Goal: Task Accomplishment & Management: Use online tool/utility

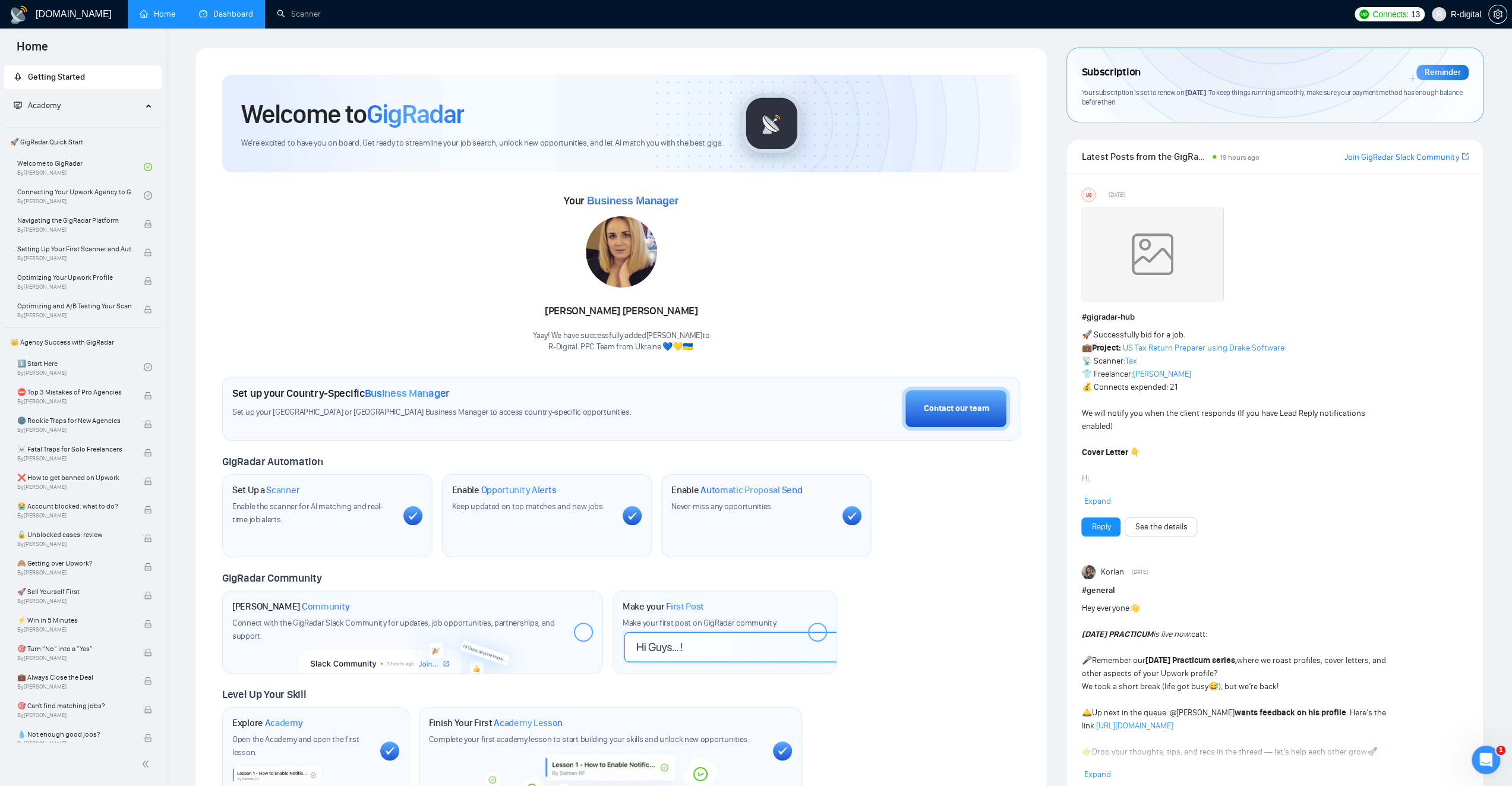
click at [245, 15] on link "Dashboard" at bounding box center [226, 13] width 54 height 10
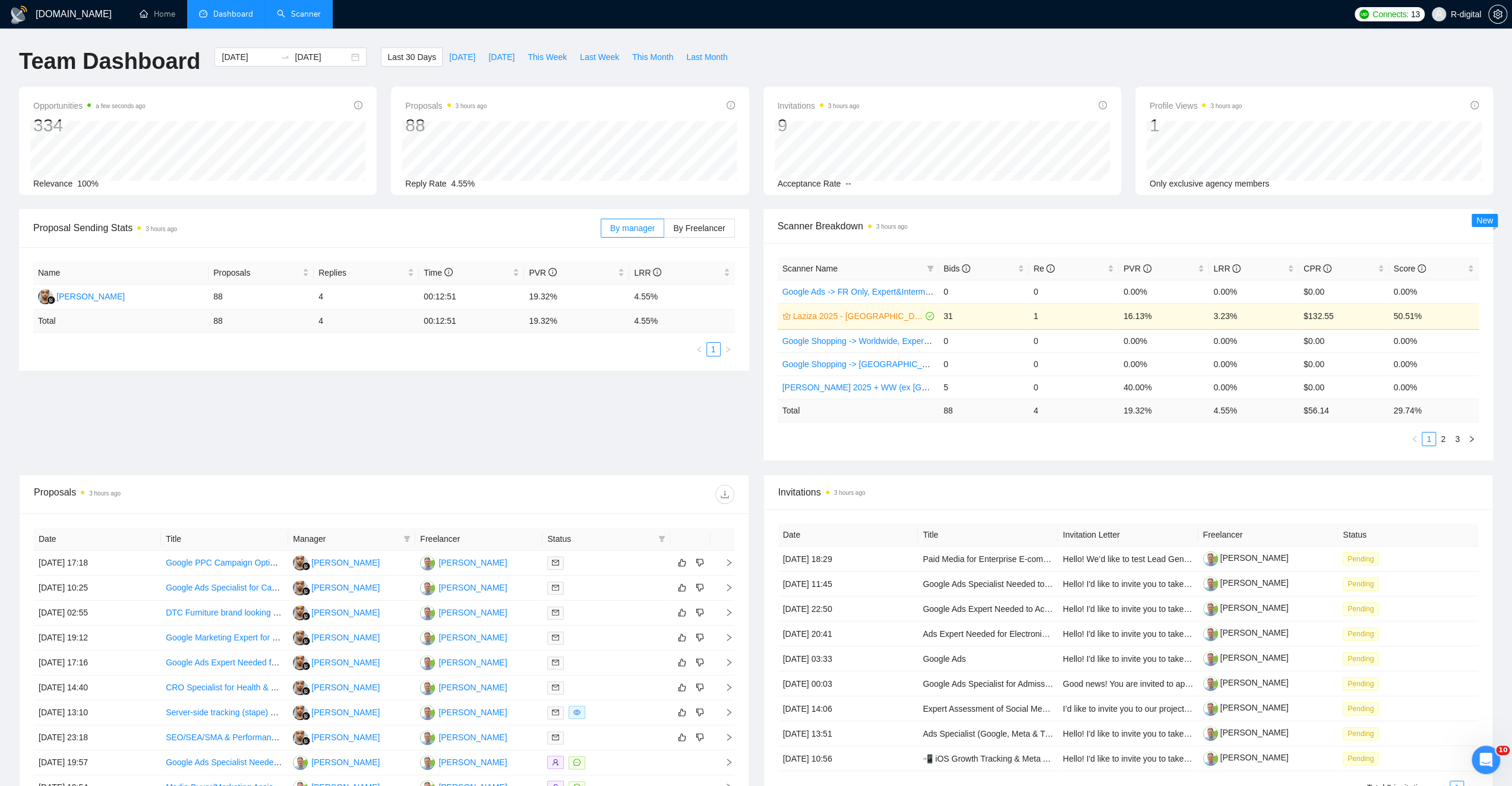
click at [299, 13] on link "Scanner" at bounding box center [299, 13] width 44 height 10
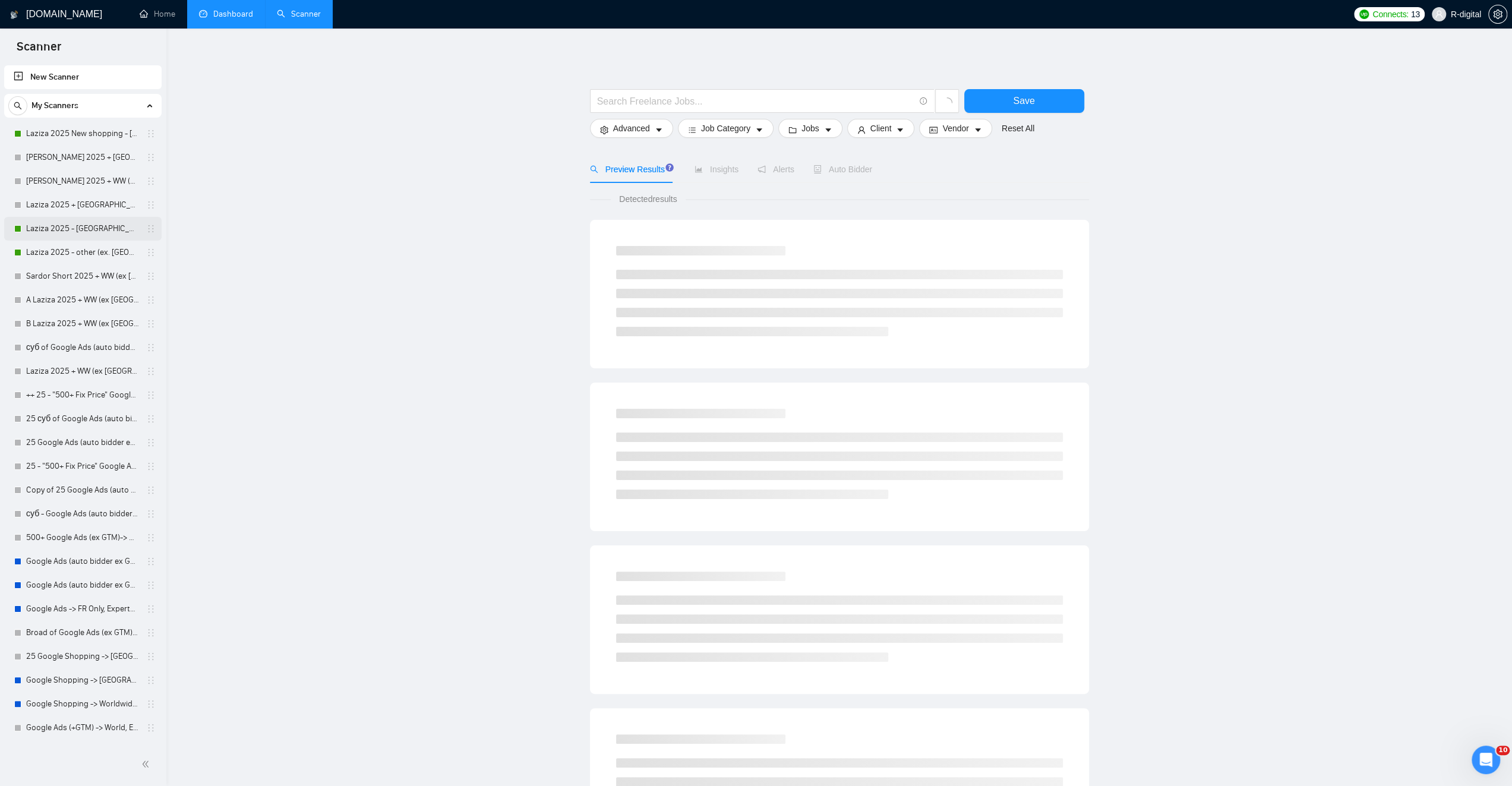
click at [84, 231] on link "Laziza 2025 - [GEOGRAPHIC_DATA]" at bounding box center [83, 228] width 113 height 24
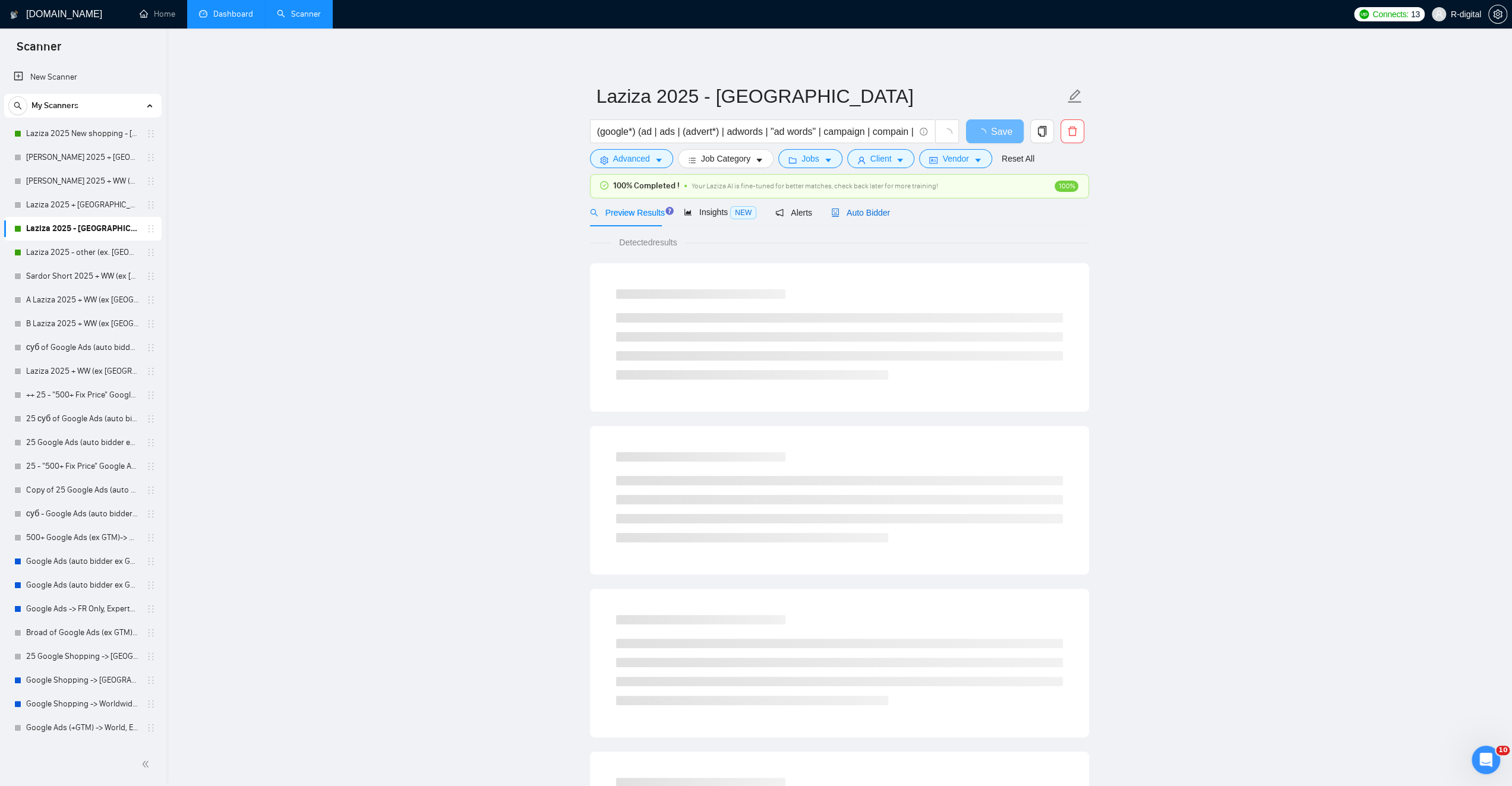
click at [869, 215] on span "Auto Bidder" at bounding box center [860, 213] width 59 height 9
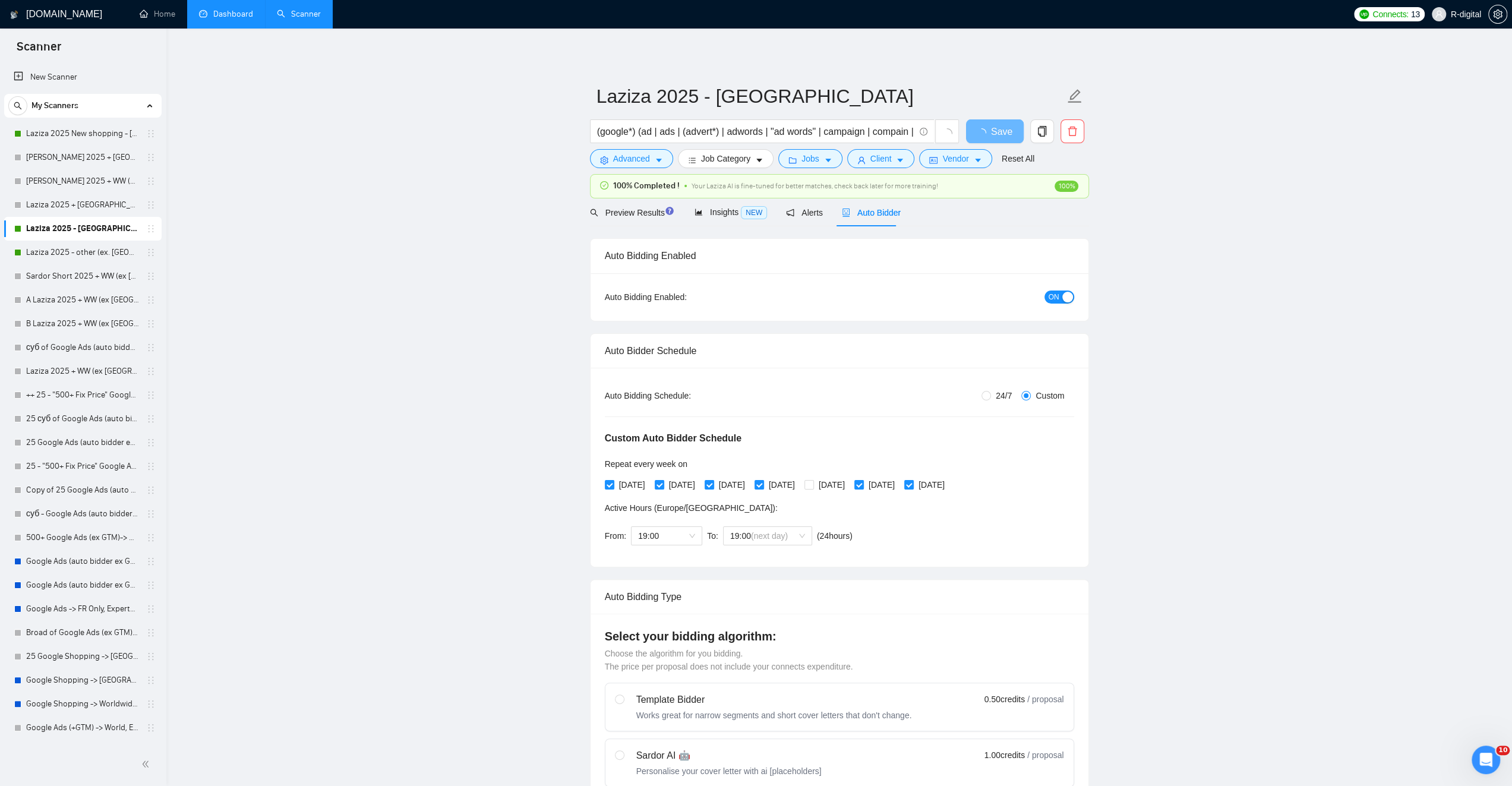
click at [1054, 300] on span "ON" at bounding box center [1053, 297] width 10 height 13
click at [77, 253] on link "Laziza 2025 - other (ex. [GEOGRAPHIC_DATA], [GEOGRAPHIC_DATA], [GEOGRAPHIC_DATA…" at bounding box center [83, 252] width 113 height 24
click at [1010, 128] on span "Save" at bounding box center [1001, 132] width 22 height 15
click at [995, 134] on span "Save" at bounding box center [1001, 132] width 22 height 15
click at [110, 253] on link "Laziza 2025 - other (ex. [GEOGRAPHIC_DATA], [GEOGRAPHIC_DATA], [GEOGRAPHIC_DATA…" at bounding box center [83, 252] width 113 height 24
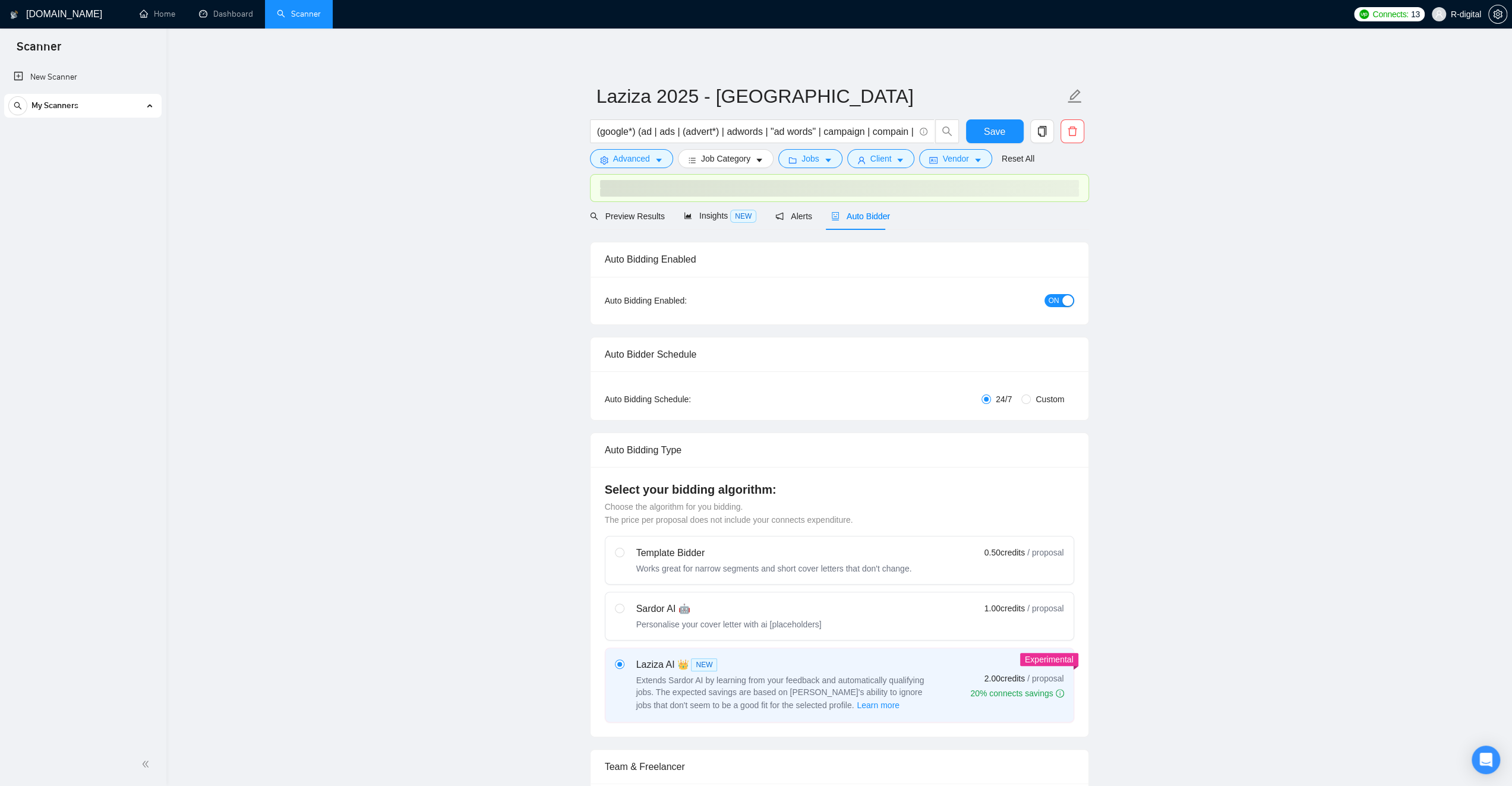
radio input "false"
radio input "true"
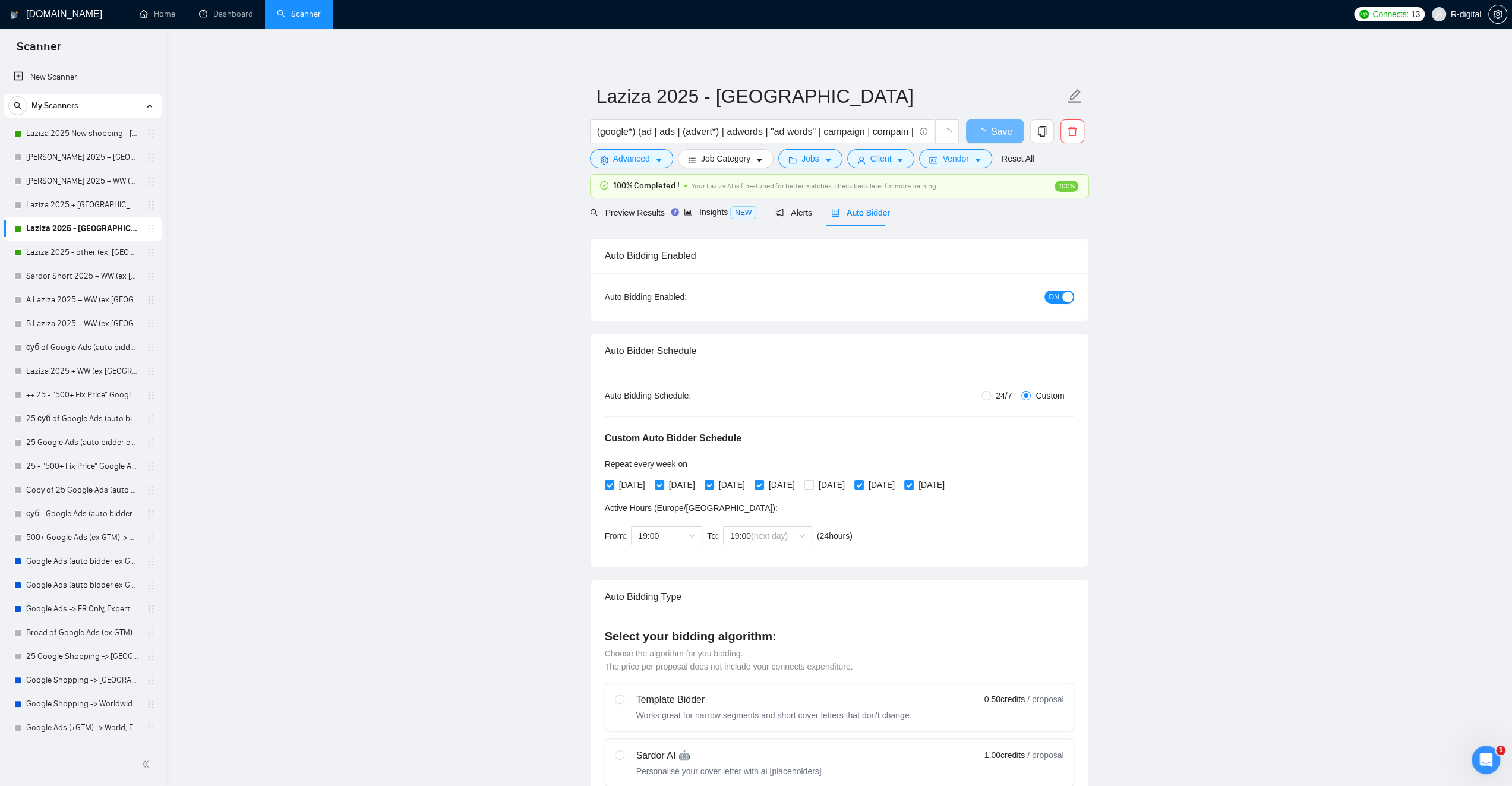
click at [1064, 299] on div "button" at bounding box center [1068, 296] width 10 height 10
click at [1065, 302] on span "OFF" at bounding box center [1063, 297] width 14 height 13
click at [663, 482] on input "[DATE]" at bounding box center [658, 483] width 9 height 9
checkbox input "false"
click at [713, 482] on input "[DATE]" at bounding box center [709, 483] width 9 height 9
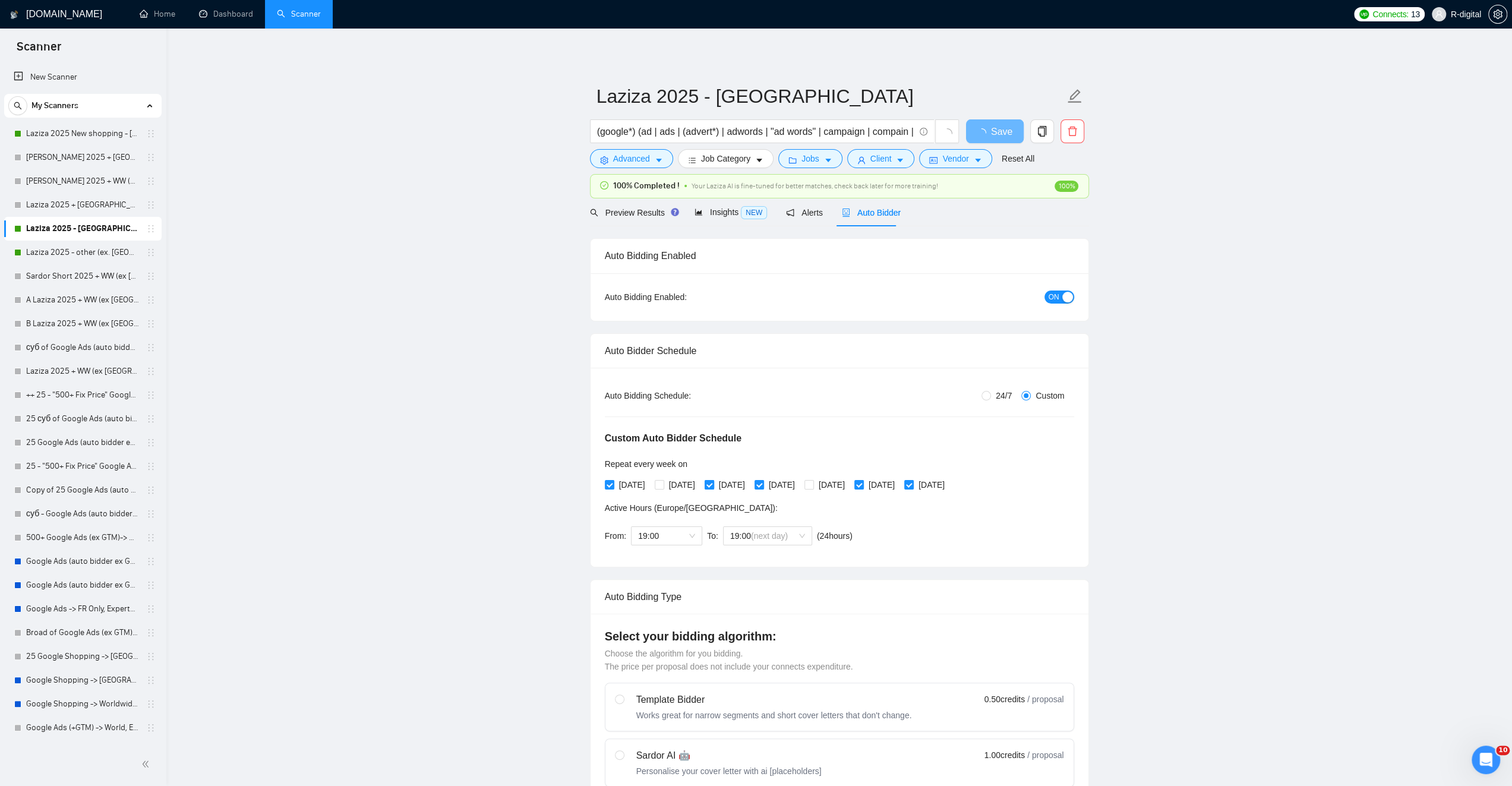
checkbox input "false"
click at [862, 479] on input "[DATE]" at bounding box center [859, 483] width 9 height 9
checkbox input "false"
click at [914, 481] on span at bounding box center [909, 484] width 9 height 9
click at [913, 481] on input "[DATE]" at bounding box center [908, 483] width 9 height 9
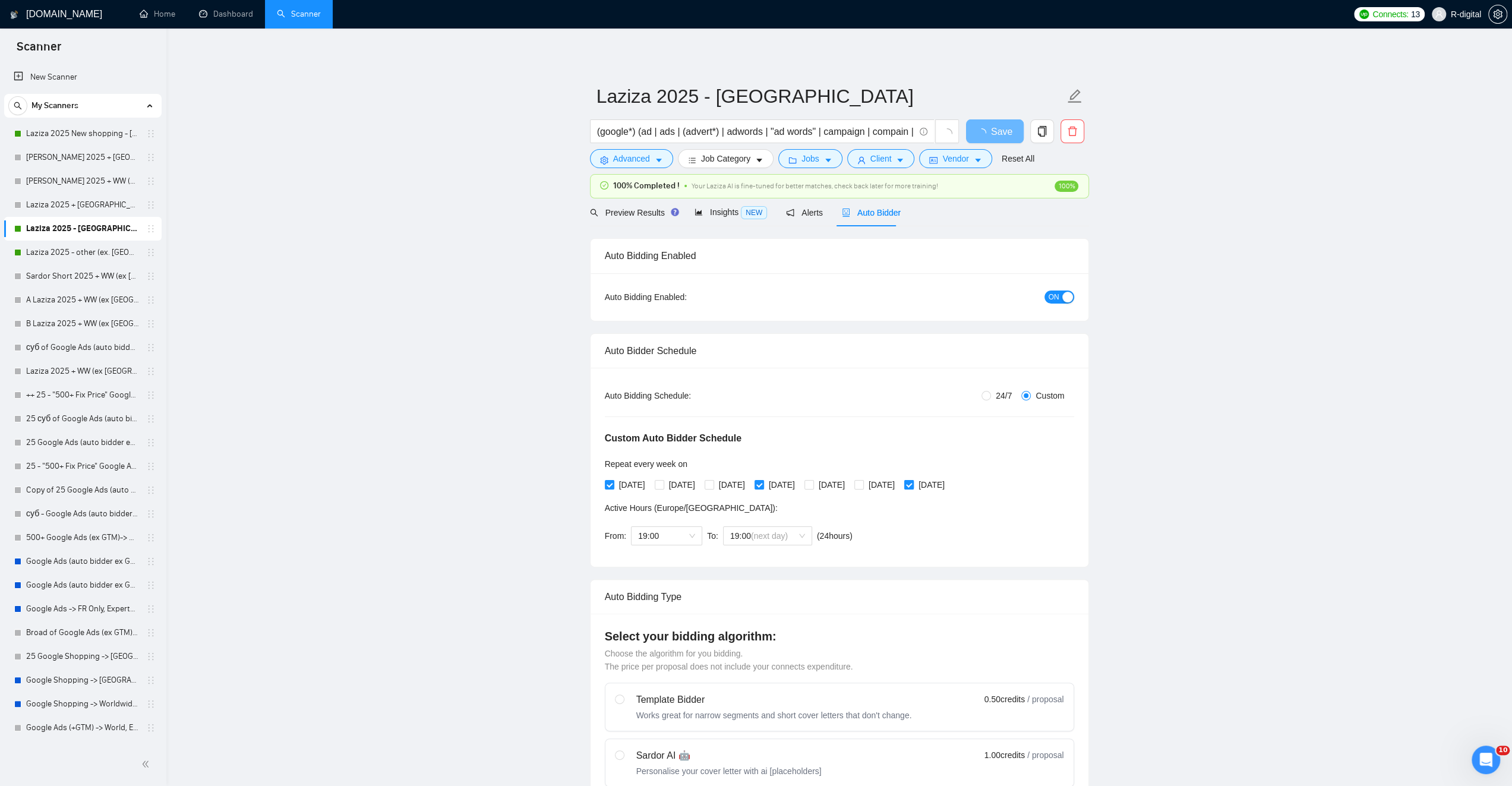
checkbox input "false"
click at [675, 531] on span "19:00" at bounding box center [667, 535] width 57 height 18
click at [652, 555] on div "12:00" at bounding box center [666, 557] width 57 height 13
click at [757, 533] on span "19:00" at bounding box center [767, 535] width 75 height 18
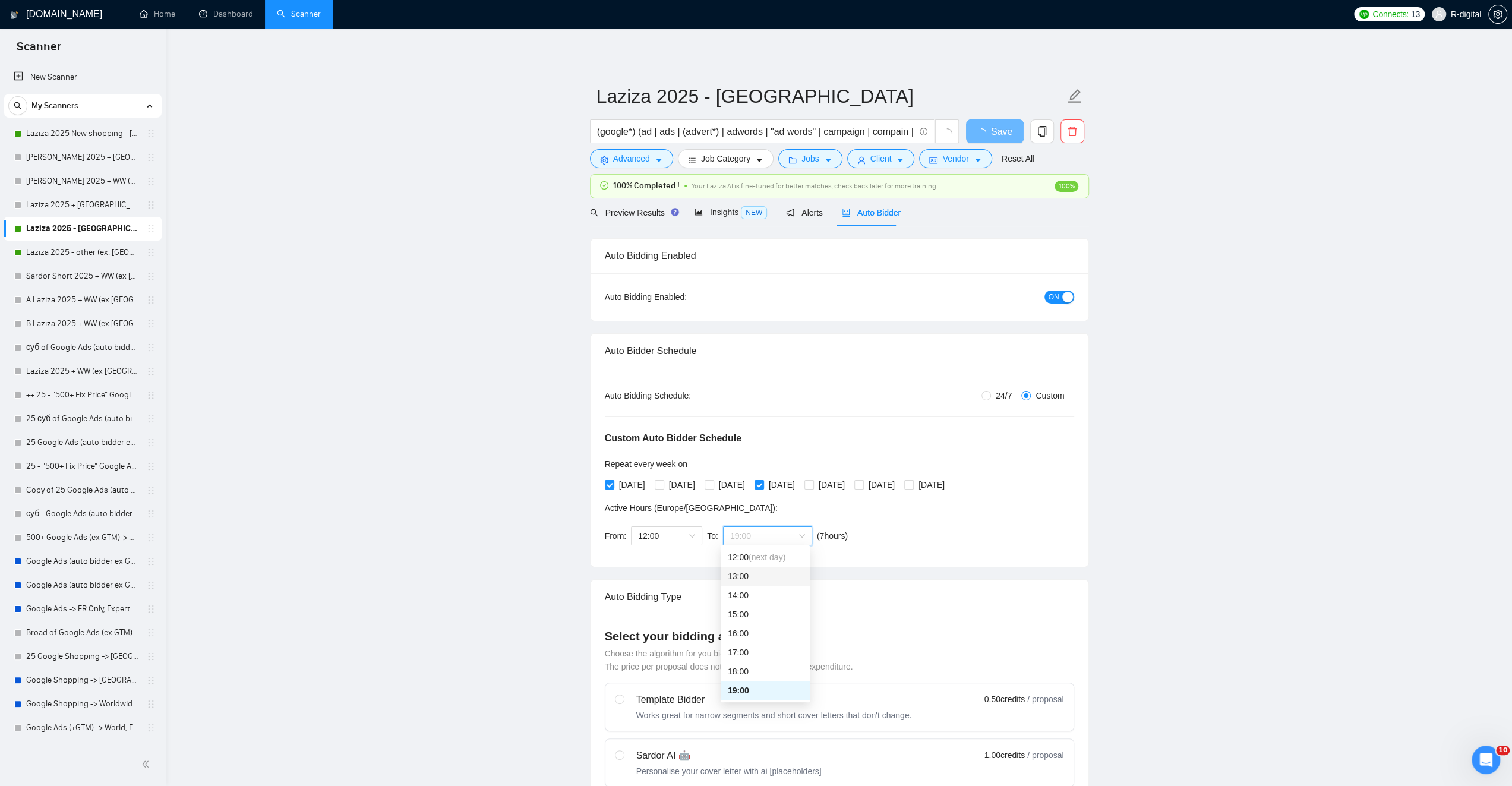
click at [754, 576] on div "13:00" at bounding box center [765, 576] width 75 height 13
click at [944, 517] on div "Custom Auto Bidder Schedule Repeat every week [DATE] [DATE] [DATE] [DATE] [DATE…" at bounding box center [840, 477] width 469 height 150
click at [1002, 130] on span "Save" at bounding box center [1001, 132] width 22 height 15
click at [1000, 130] on span "Save" at bounding box center [994, 132] width 22 height 15
click at [91, 255] on link "Laziza 2025 - other (ex. [GEOGRAPHIC_DATA], [GEOGRAPHIC_DATA], [GEOGRAPHIC_DATA…" at bounding box center [83, 252] width 113 height 24
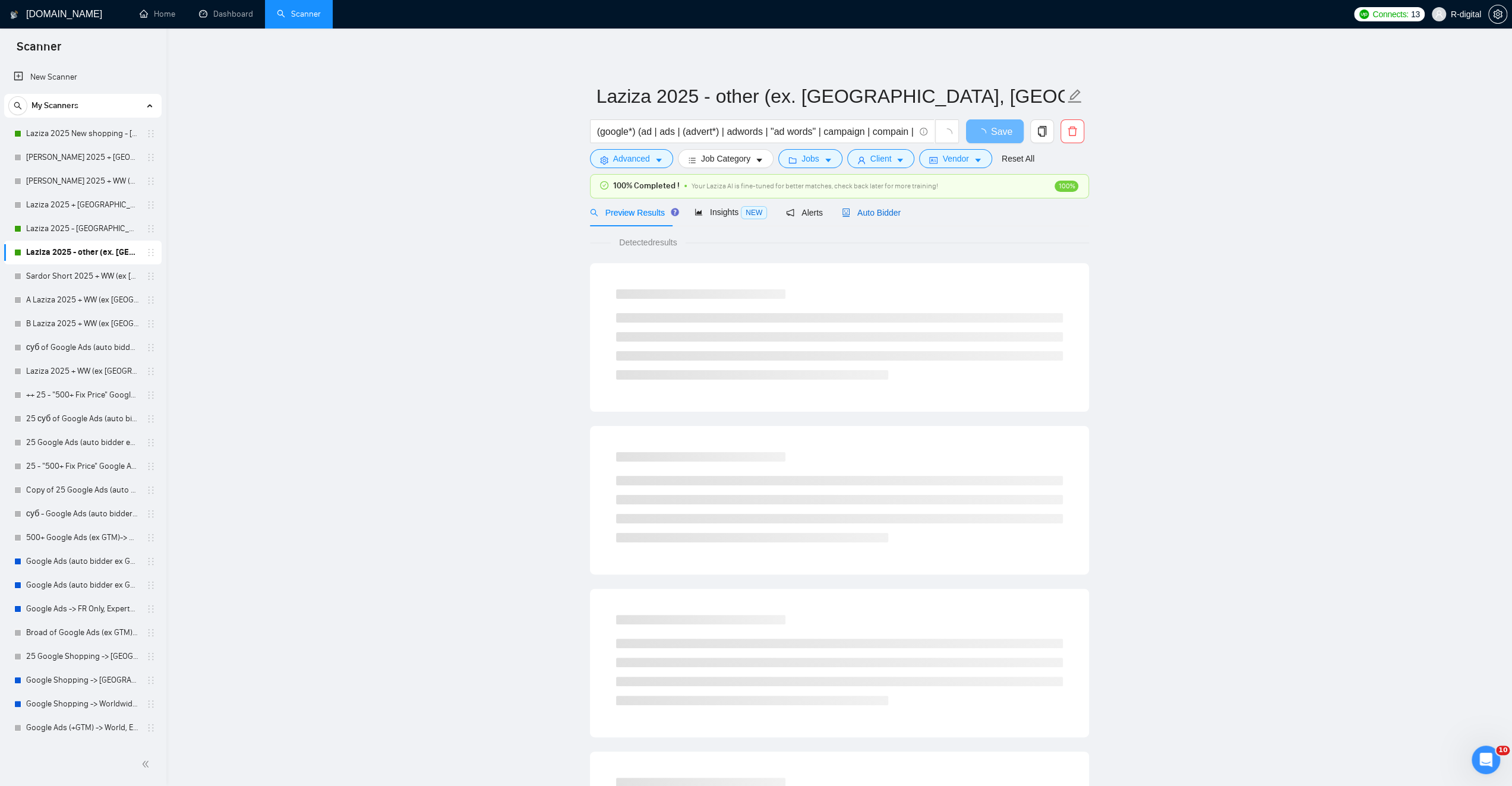
click at [884, 212] on span "Auto Bidder" at bounding box center [871, 213] width 59 height 9
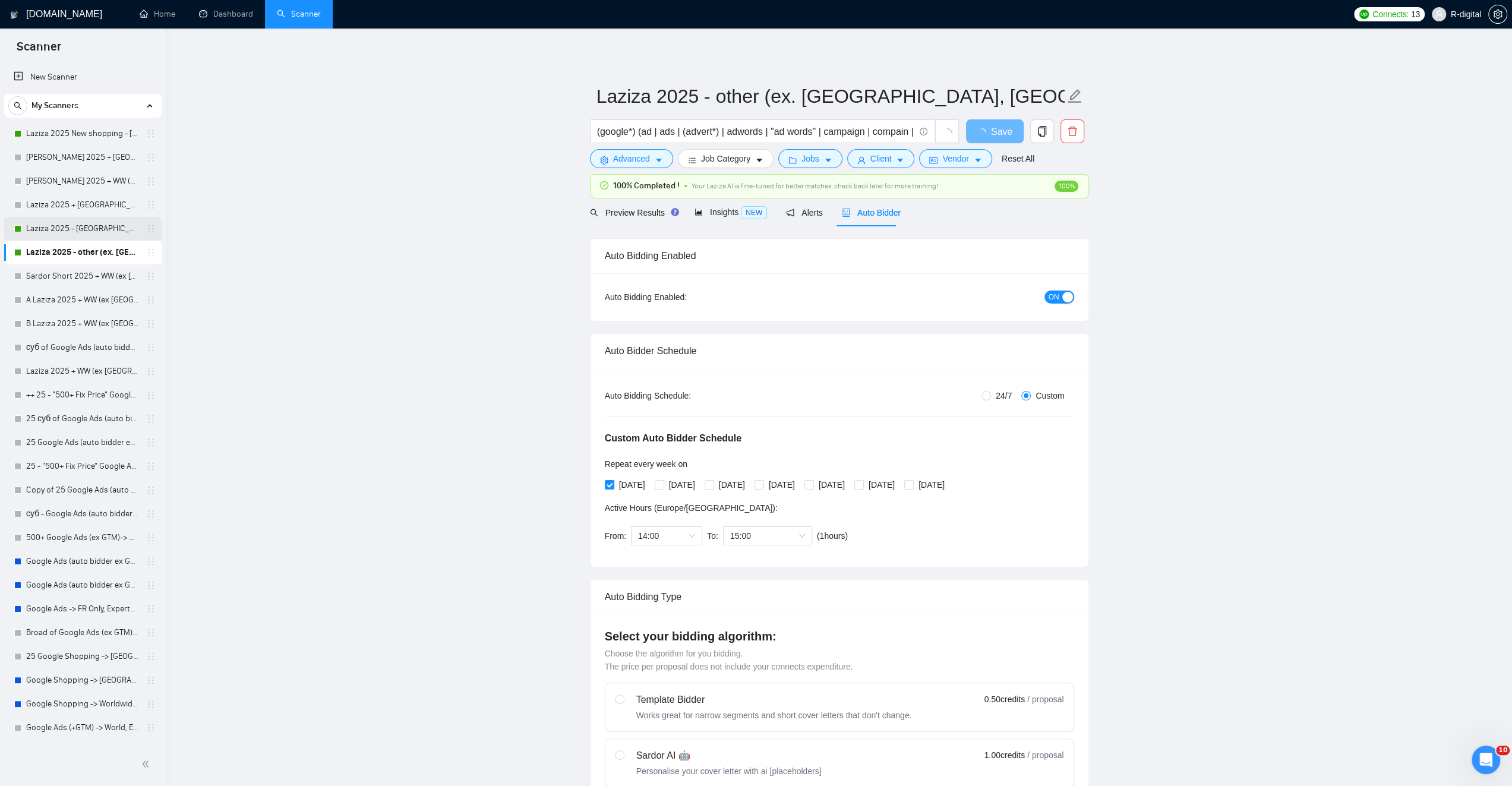
click at [65, 231] on link "Laziza 2025 - [GEOGRAPHIC_DATA]" at bounding box center [83, 228] width 113 height 24
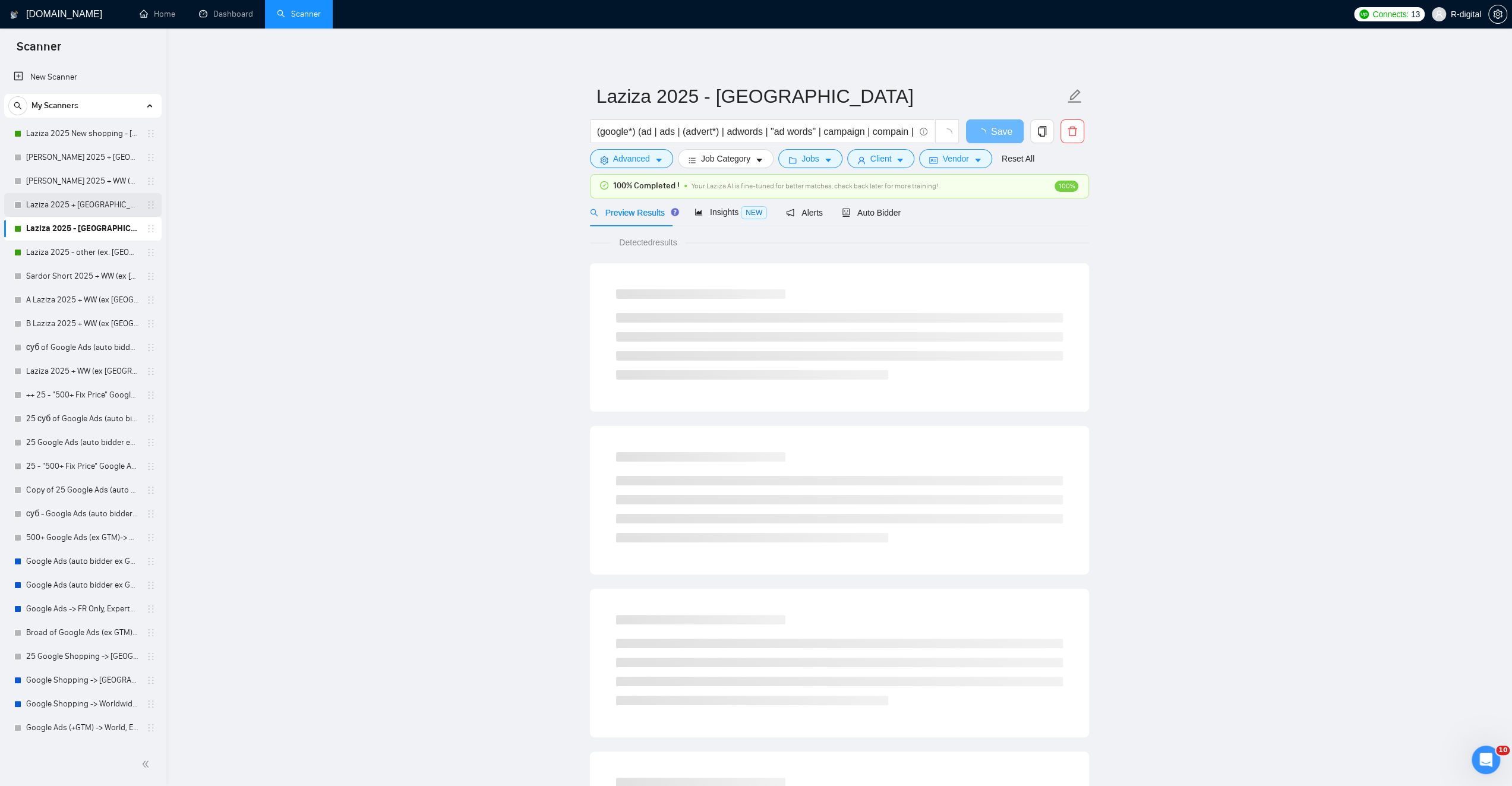
click at [110, 205] on link "Laziza 2025 + [GEOGRAPHIC_DATA], [GEOGRAPHIC_DATA], [GEOGRAPHIC_DATA]" at bounding box center [83, 204] width 113 height 24
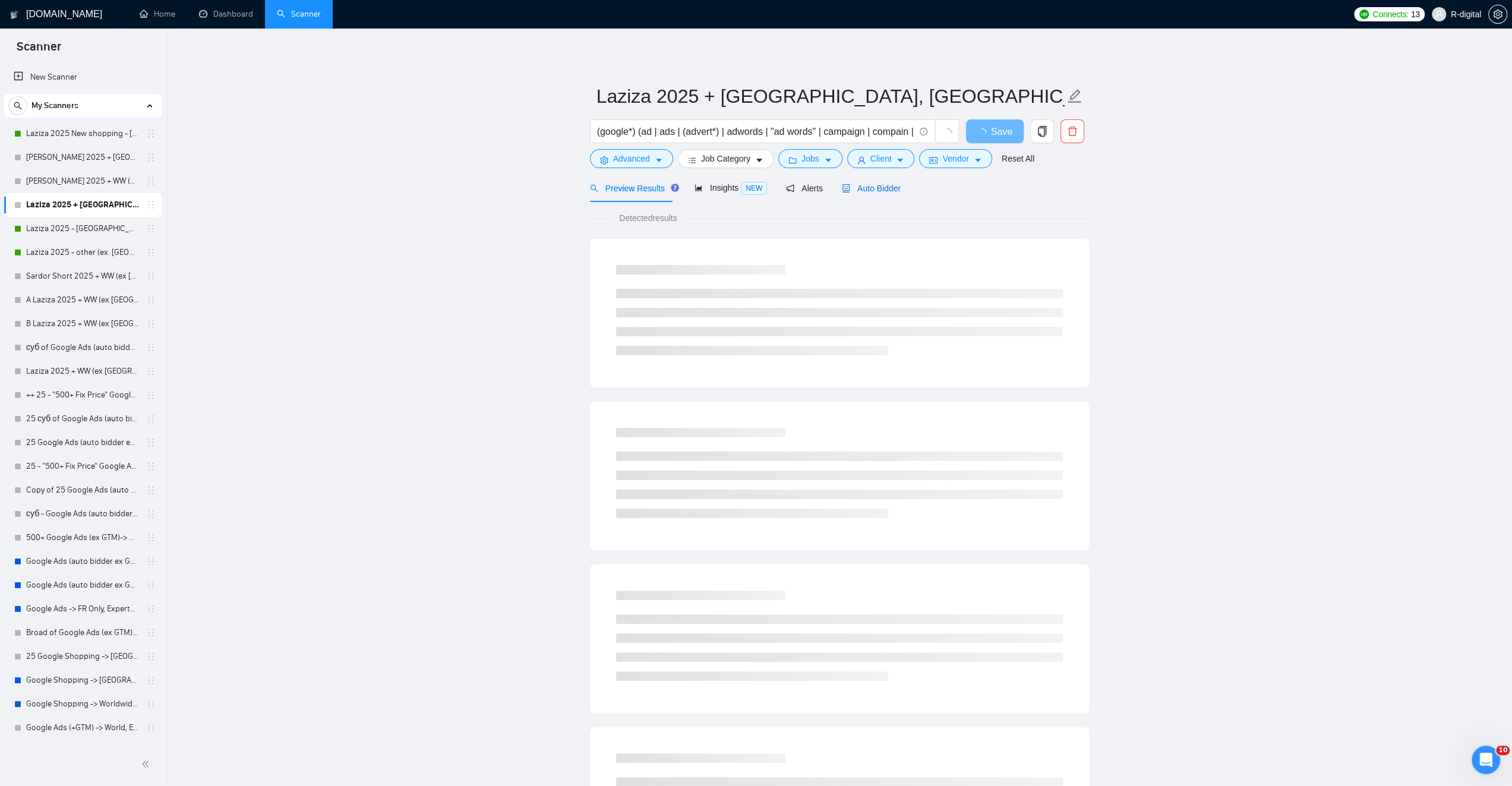
click at [886, 187] on span "Auto Bidder" at bounding box center [871, 188] width 59 height 9
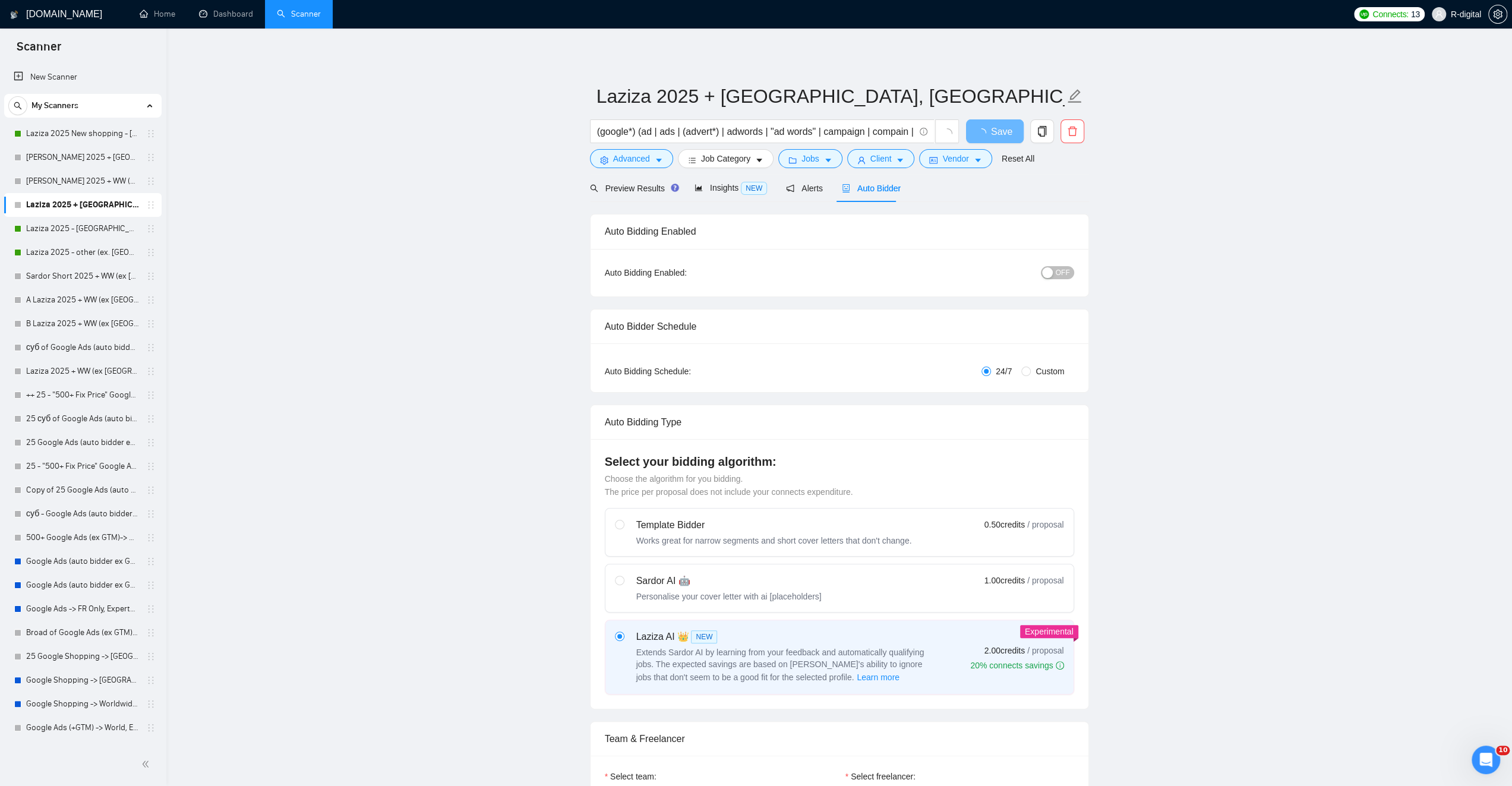
radio input "false"
radio input "true"
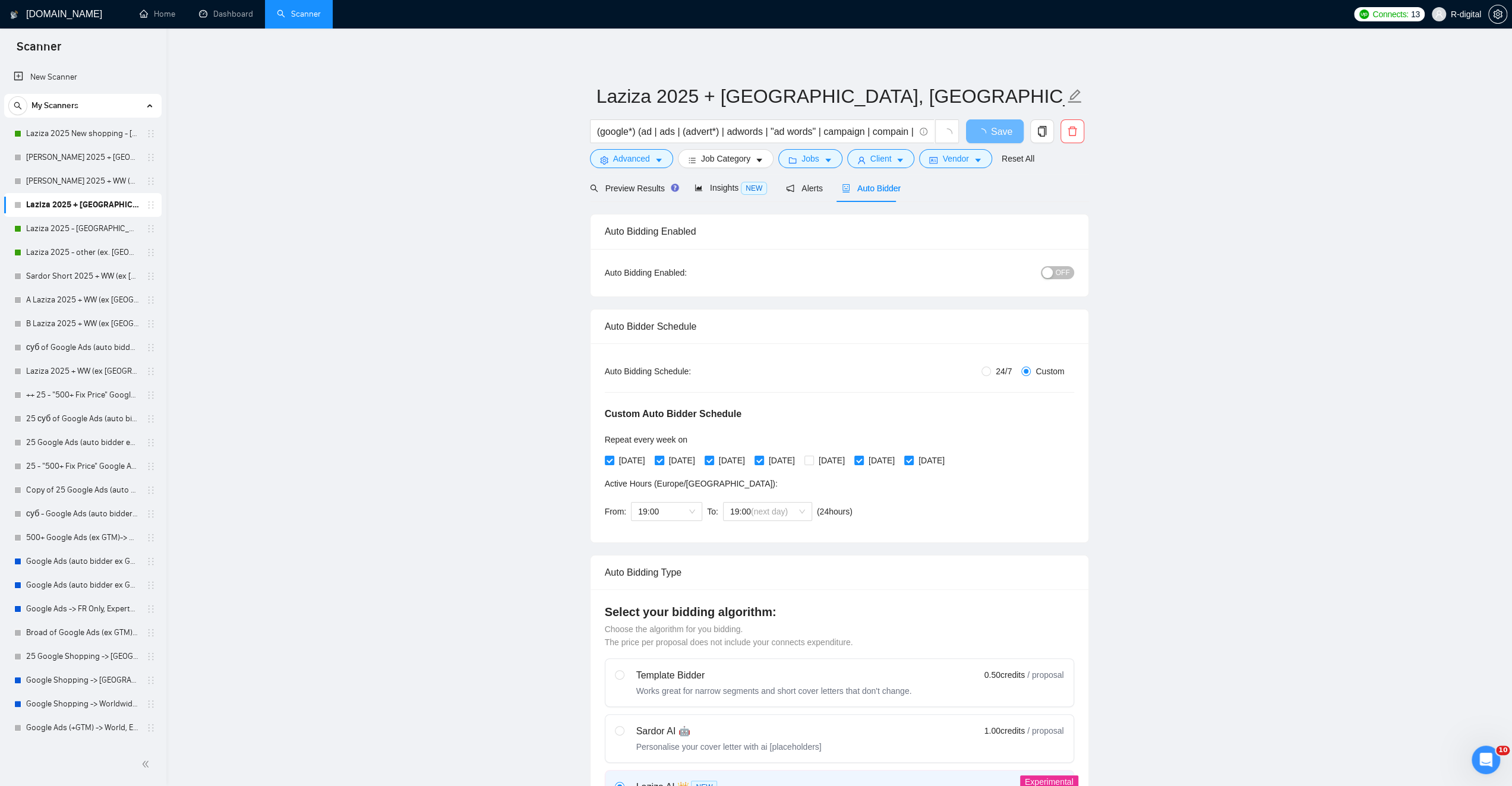
click at [663, 461] on input "[DATE]" at bounding box center [658, 459] width 9 height 9
checkbox input "false"
click at [713, 459] on input "[DATE]" at bounding box center [709, 459] width 9 height 9
checkbox input "false"
click at [784, 463] on label "[DATE]" at bounding box center [777, 460] width 46 height 13
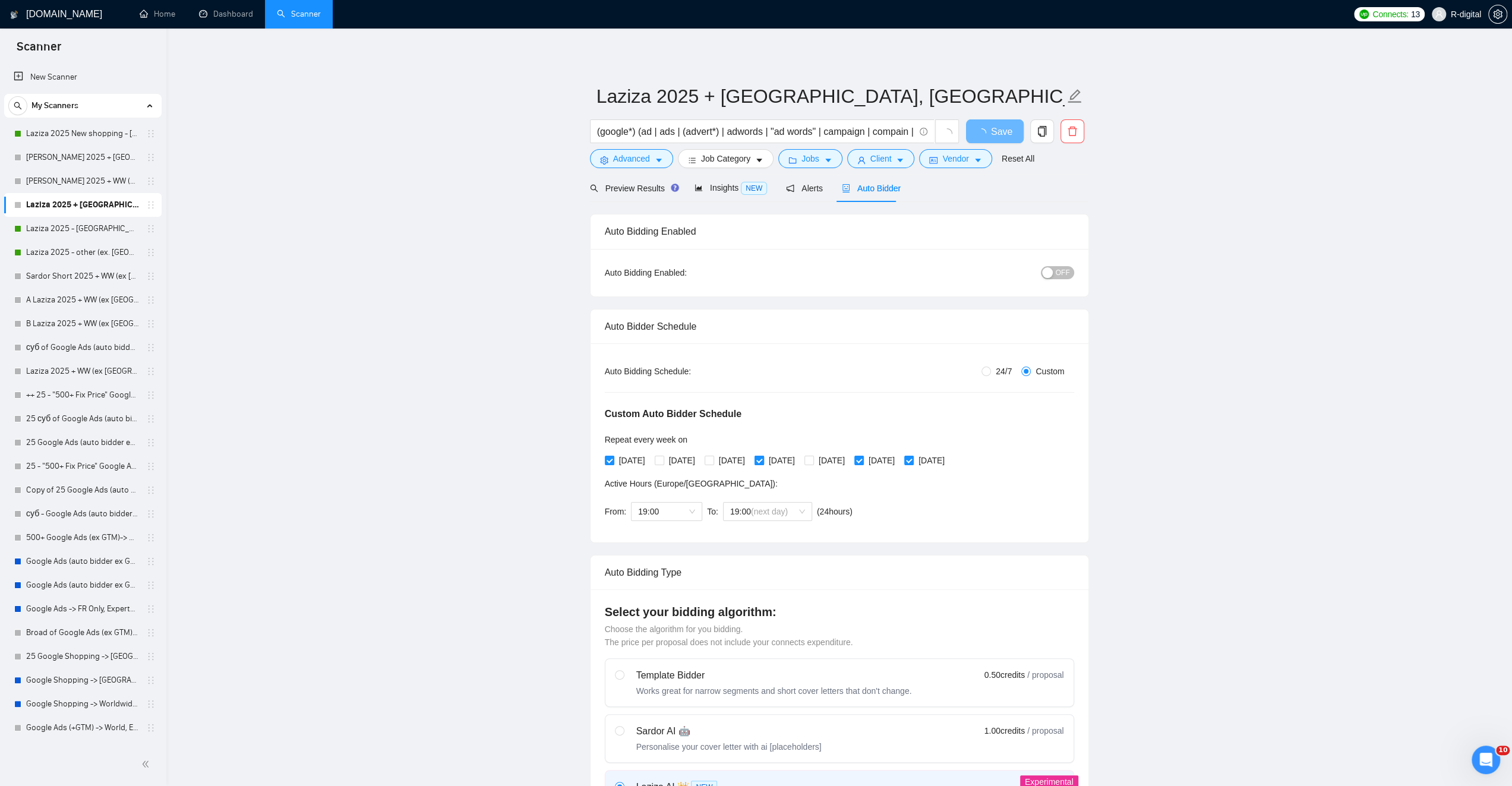
click at [763, 463] on input "[DATE]" at bounding box center [758, 459] width 9 height 9
checkbox input "false"
click at [862, 459] on input "[DATE]" at bounding box center [859, 459] width 9 height 9
checkbox input "false"
click at [913, 460] on input "[DATE]" at bounding box center [908, 459] width 9 height 9
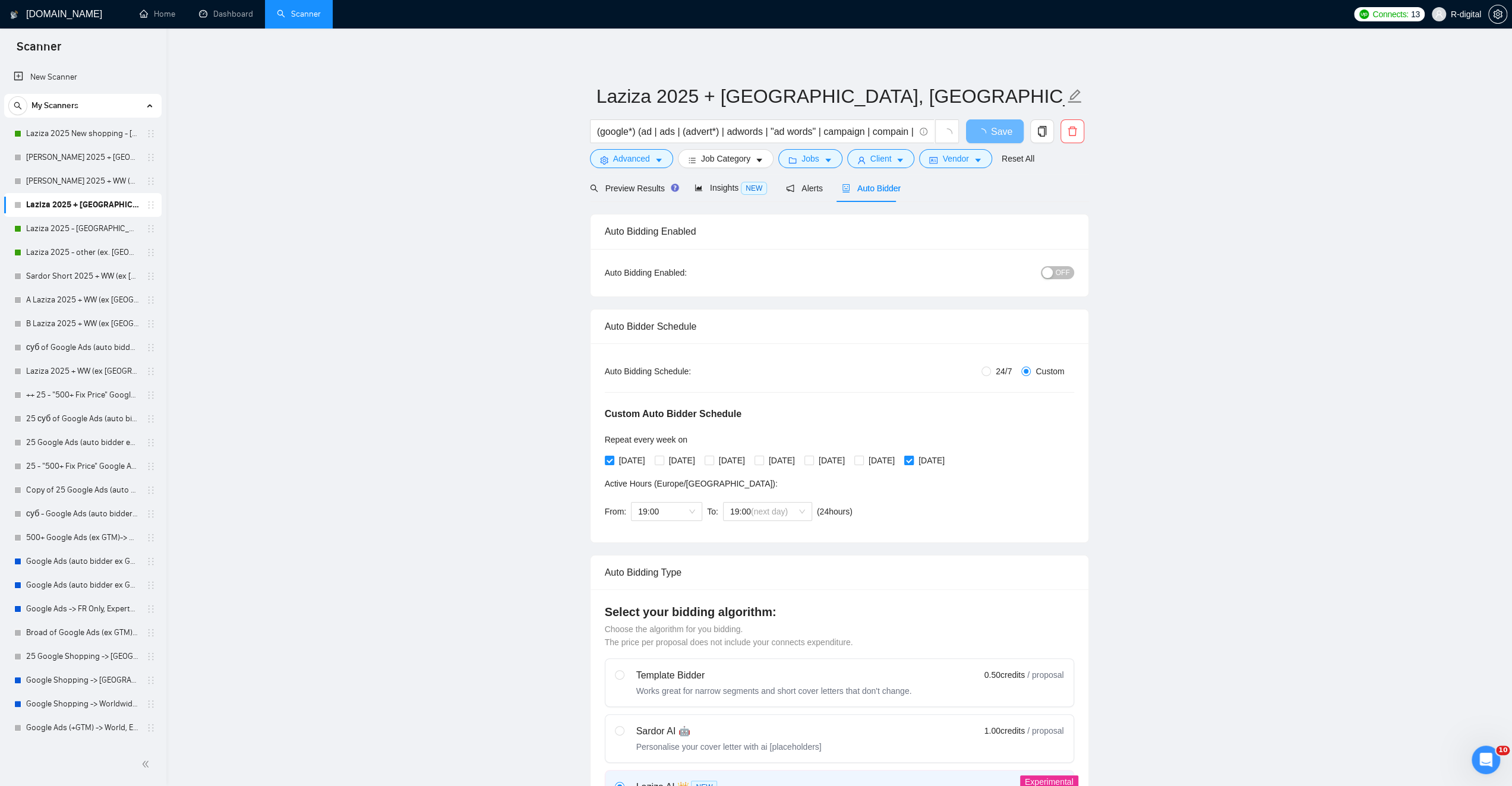
checkbox input "false"
click at [687, 507] on span "19:00" at bounding box center [667, 511] width 57 height 18
click at [653, 624] on div "17:00" at bounding box center [666, 628] width 57 height 13
click at [765, 513] on span "19:00" at bounding box center [767, 511] width 75 height 18
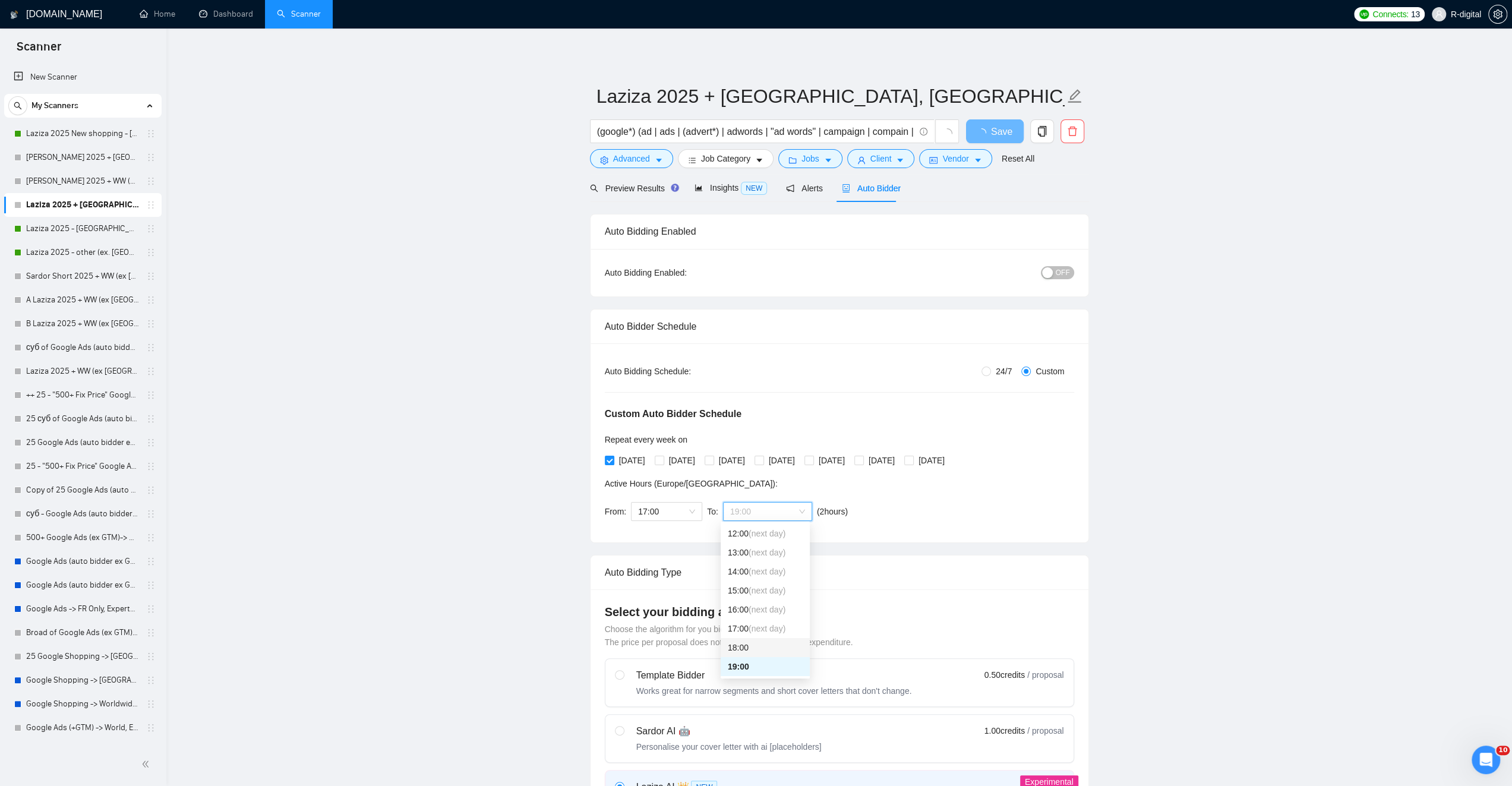
click at [765, 645] on div "18:00" at bounding box center [765, 647] width 75 height 13
click at [1066, 273] on span "OFF" at bounding box center [1063, 272] width 14 height 13
click at [994, 132] on span "Save" at bounding box center [994, 132] width 22 height 15
